Goal: Find specific page/section: Find specific page/section

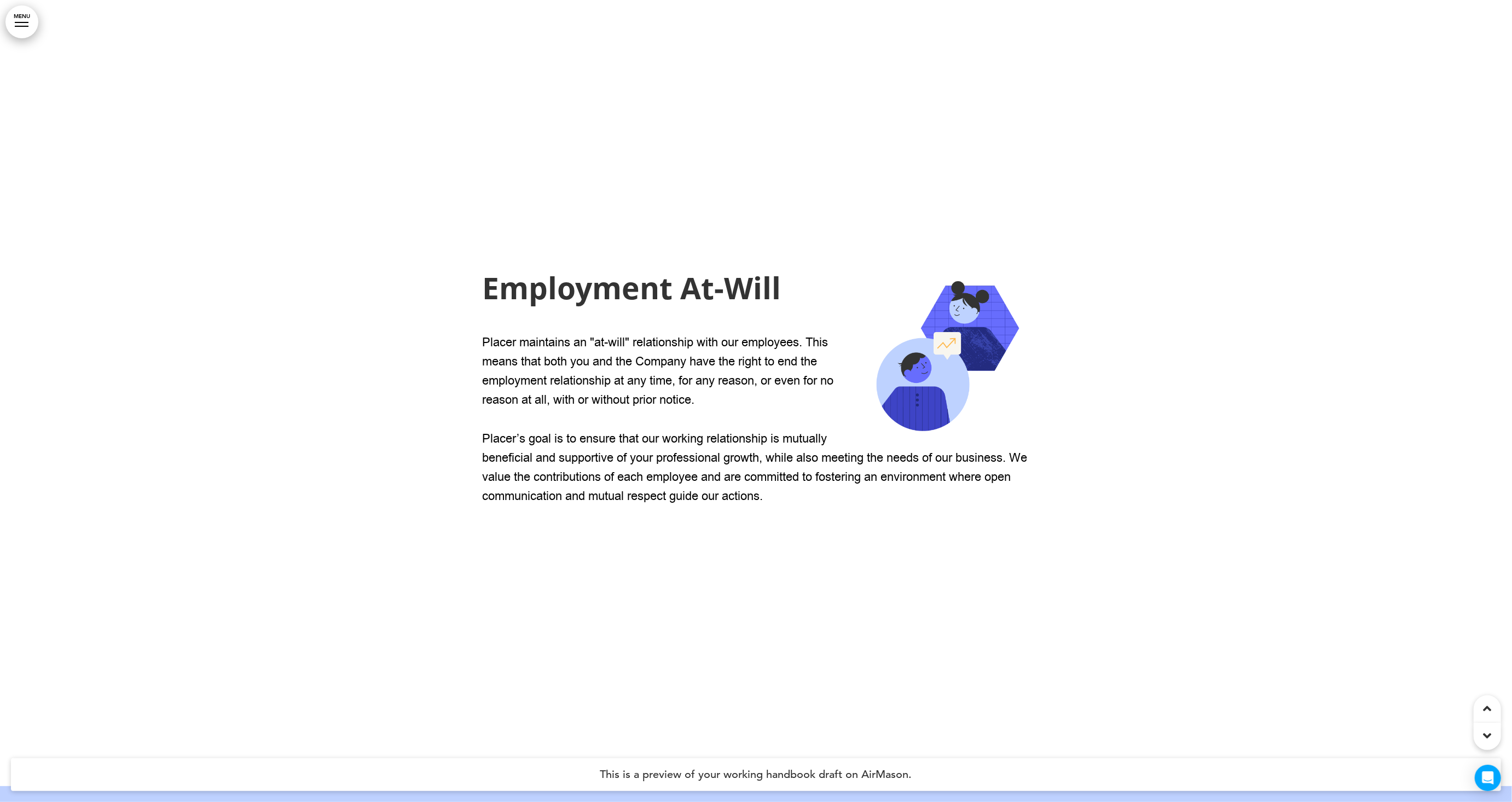
scroll to position [12533, 0]
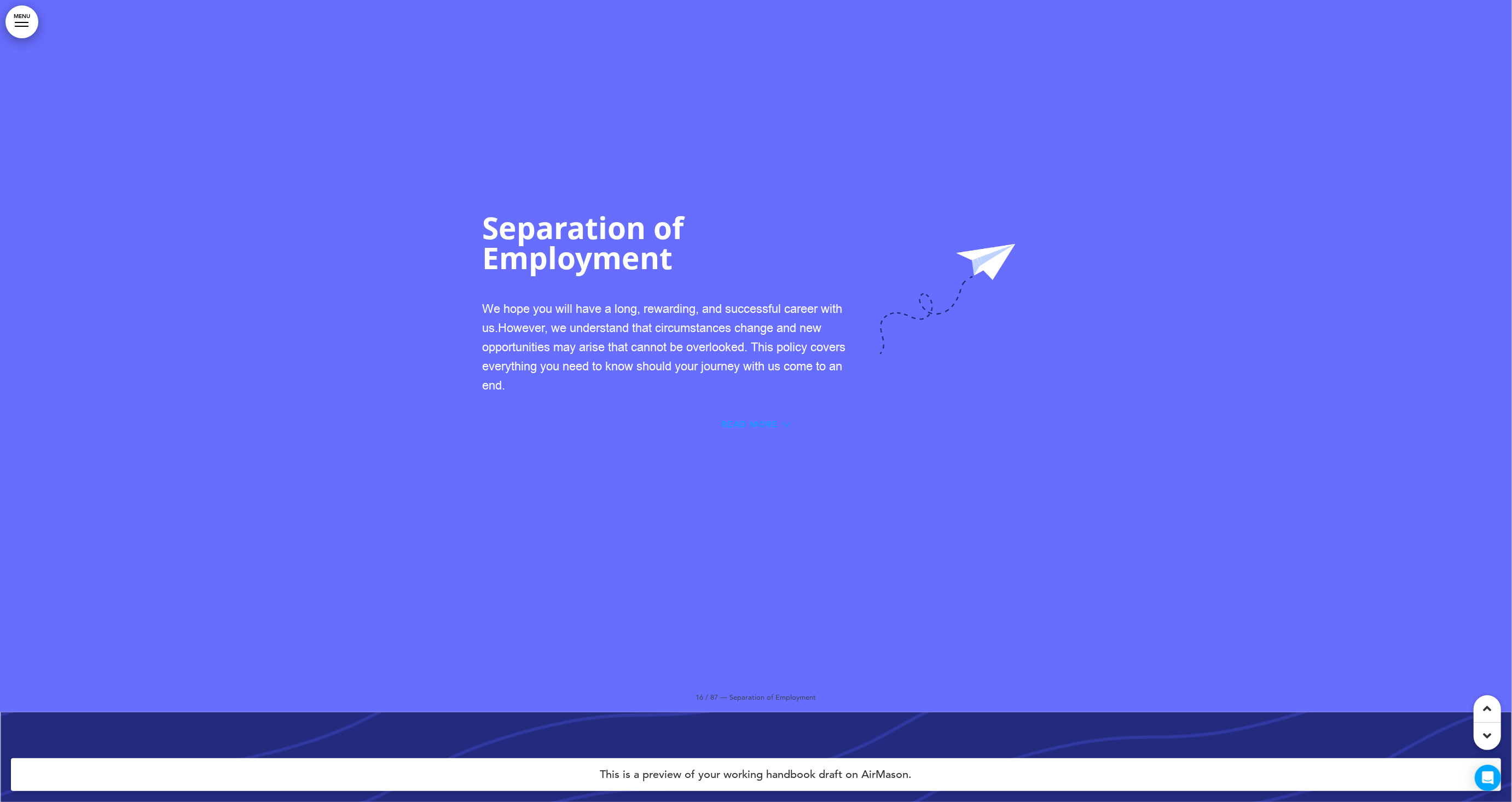
click at [767, 420] on span "Read More" at bounding box center [750, 424] width 57 height 9
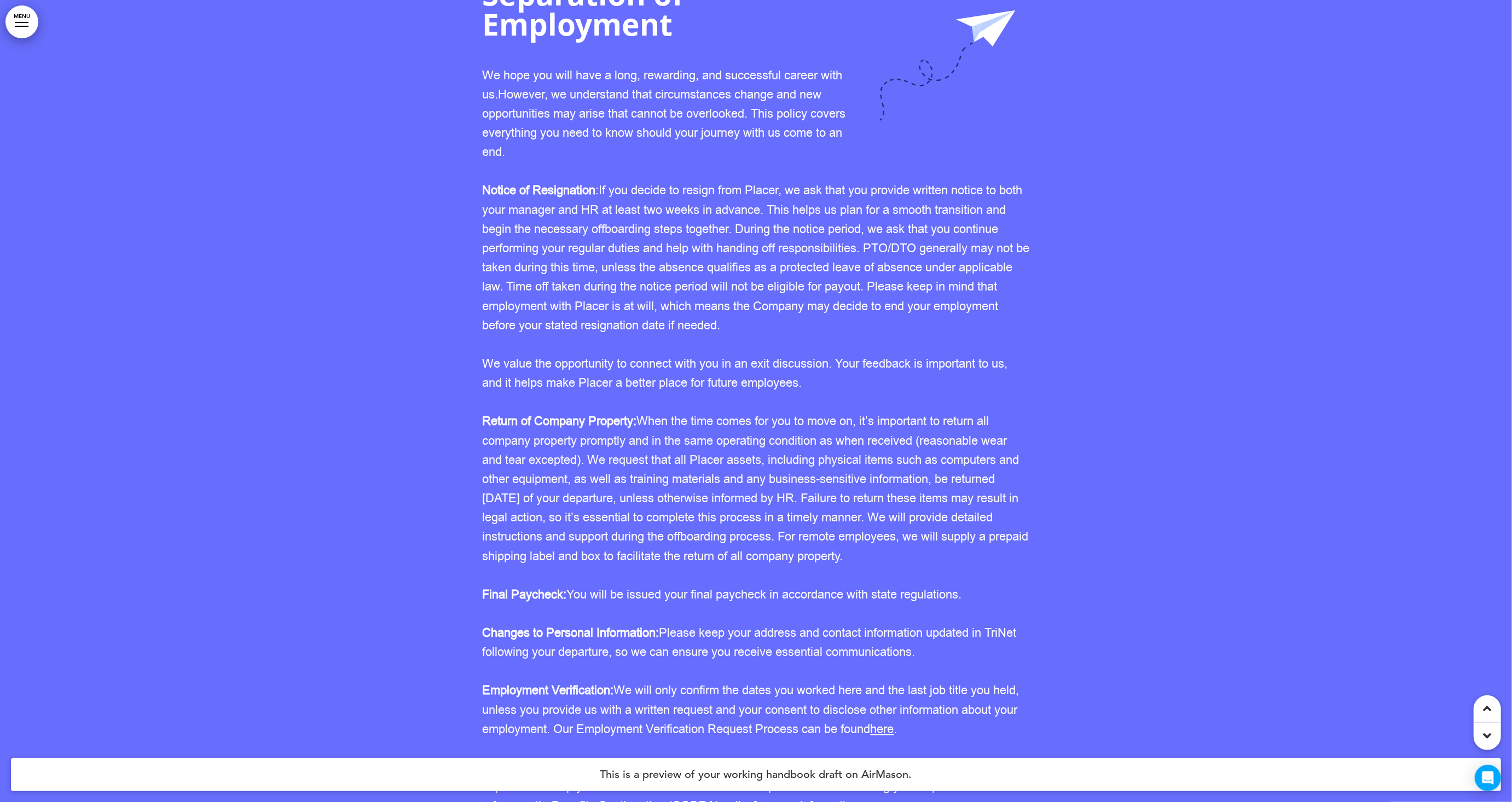
scroll to position [12541, 0]
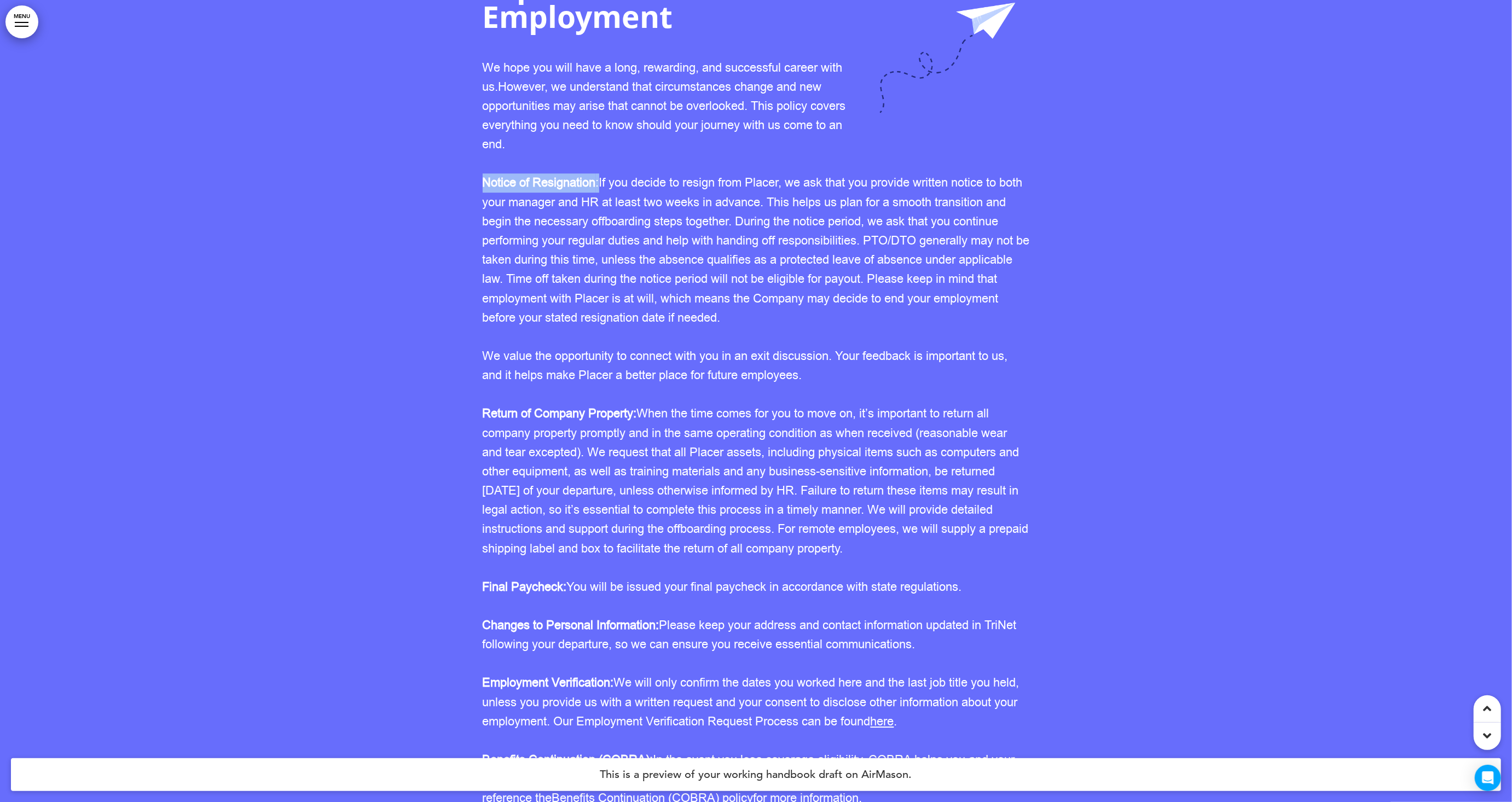
drag, startPoint x: 600, startPoint y: 171, endPoint x: 482, endPoint y: 165, distance: 118.2
click at [483, 175] on span "Notice of Resignation : If you decide to resign from Placer, we ask that you pr…" at bounding box center [756, 250] width 547 height 151
copy span "Notice of Resignation :"
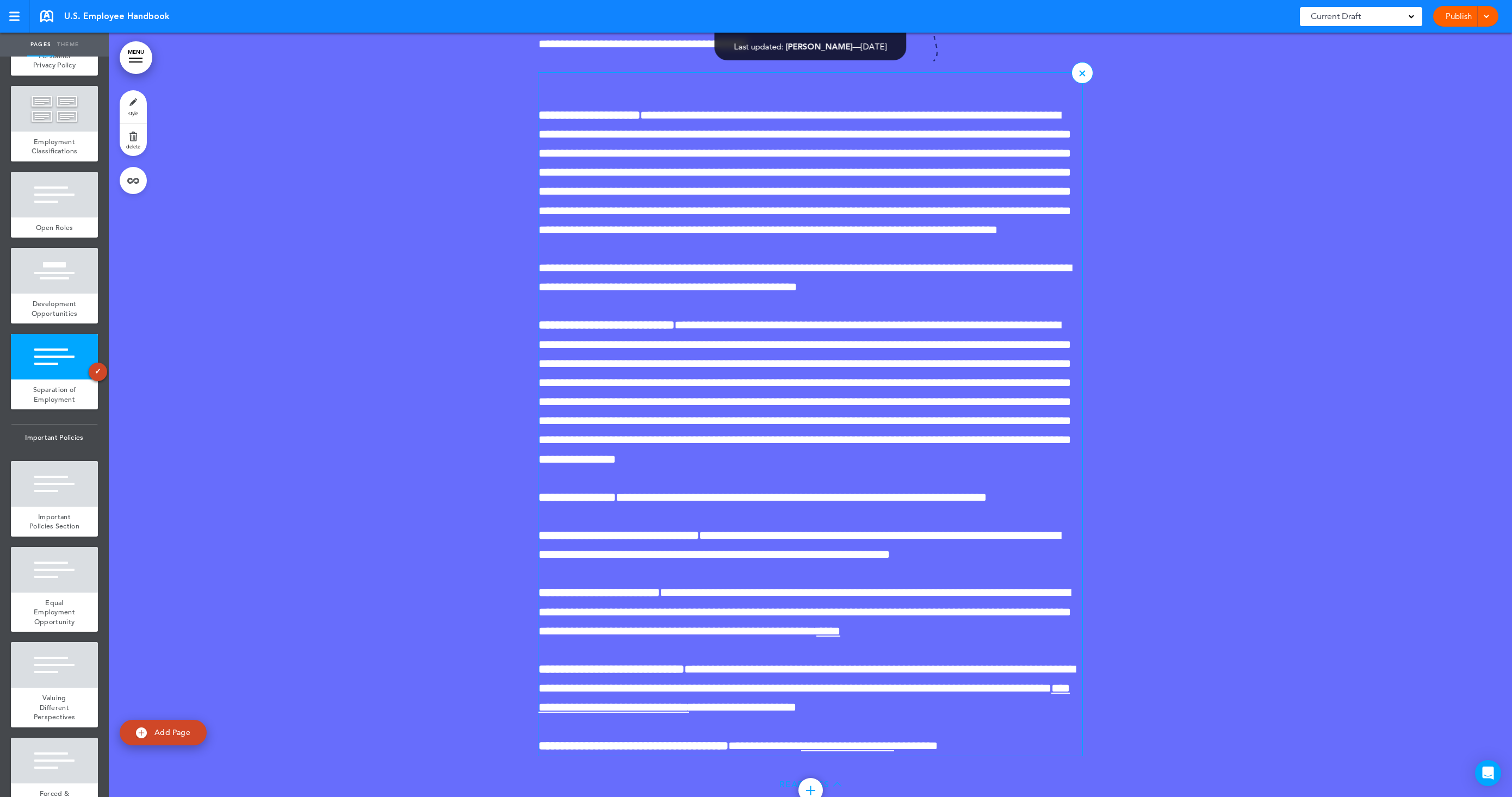
scroll to position [12148, 0]
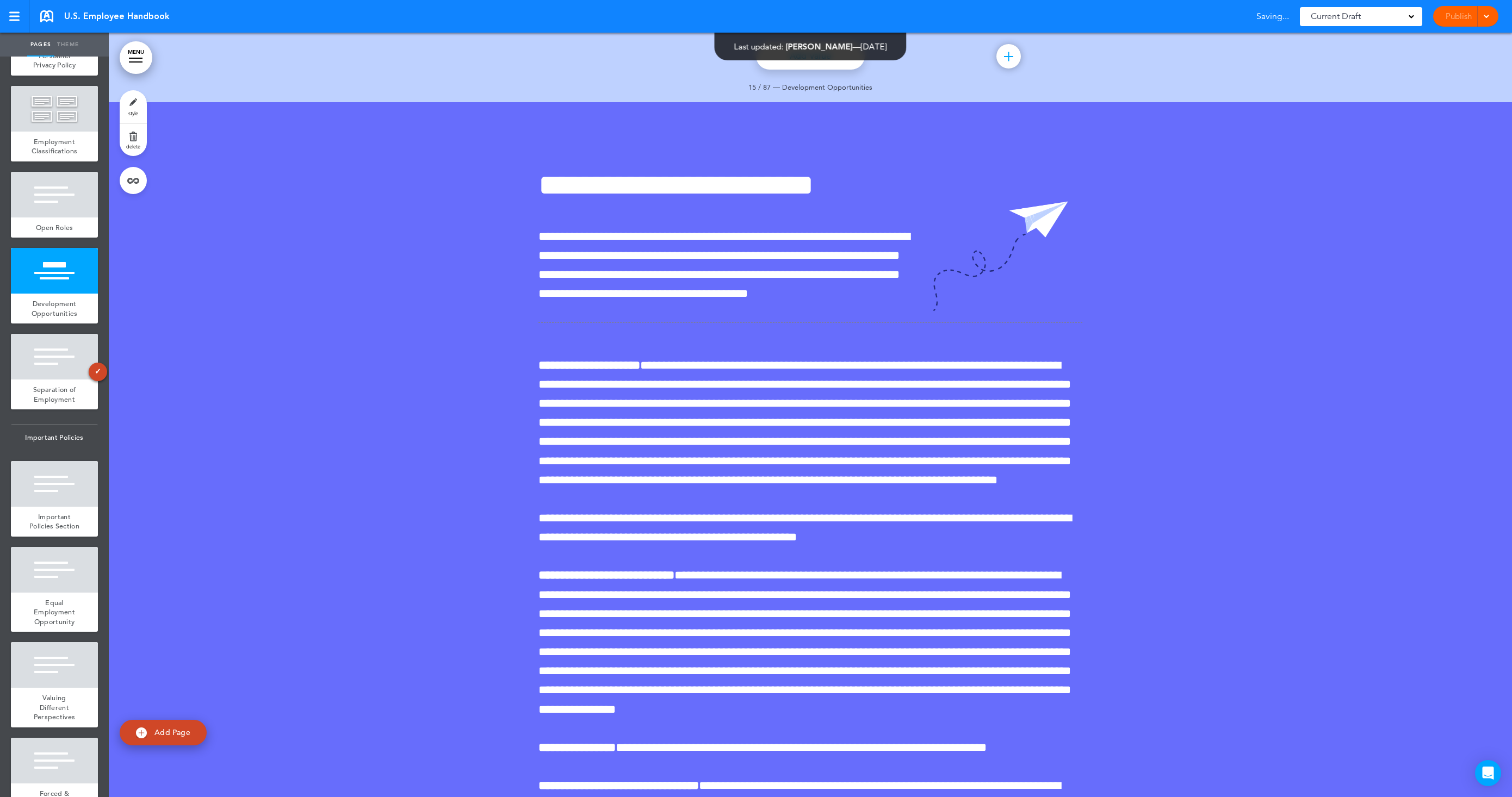
click at [1394, 17] on div "Current Draft" at bounding box center [1361, 16] width 122 height 19
click at [1377, 61] on div "1.1 ([DATE]) Published by [PERSON_NAME]" at bounding box center [1368, 66] width 97 height 23
